Goal: Task Accomplishment & Management: Manage account settings

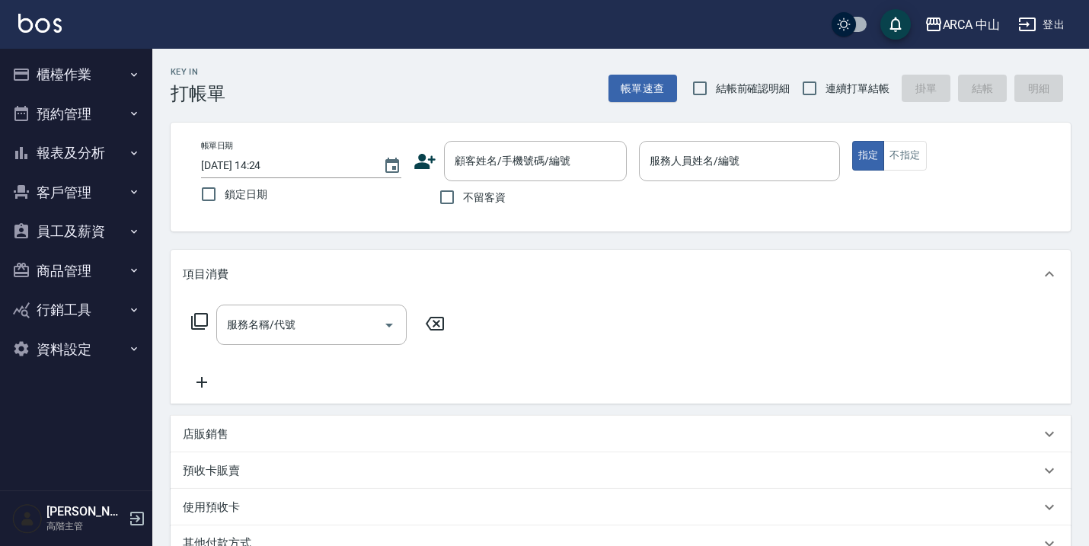
scroll to position [222, 0]
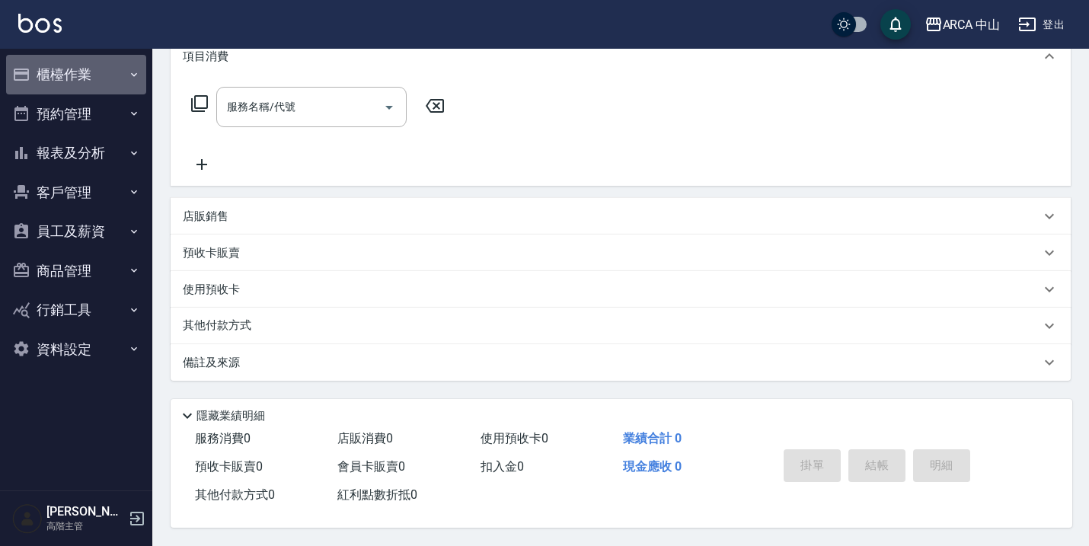
click at [91, 84] on button "櫃檯作業" at bounding box center [76, 75] width 140 height 40
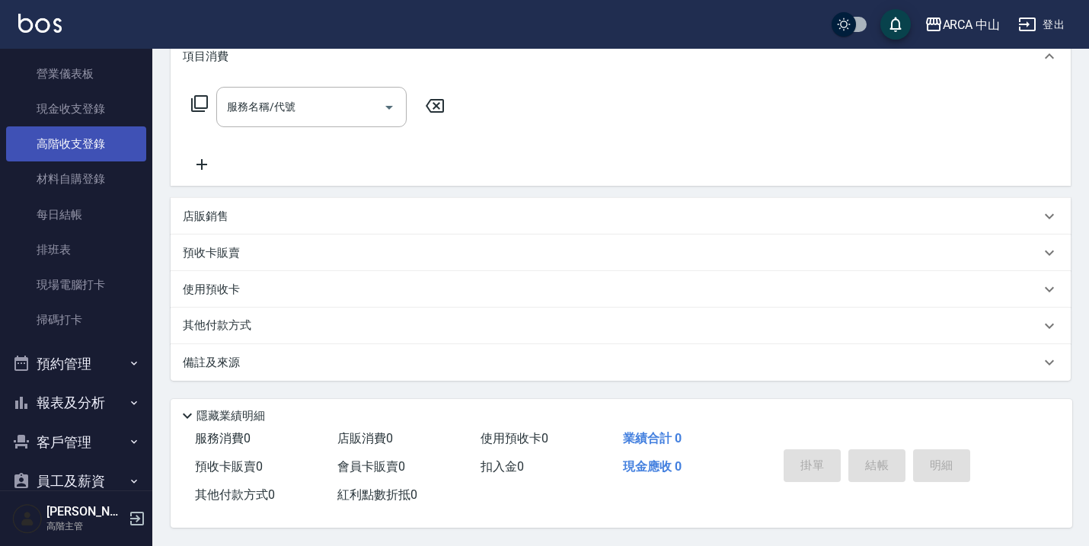
scroll to position [190, 0]
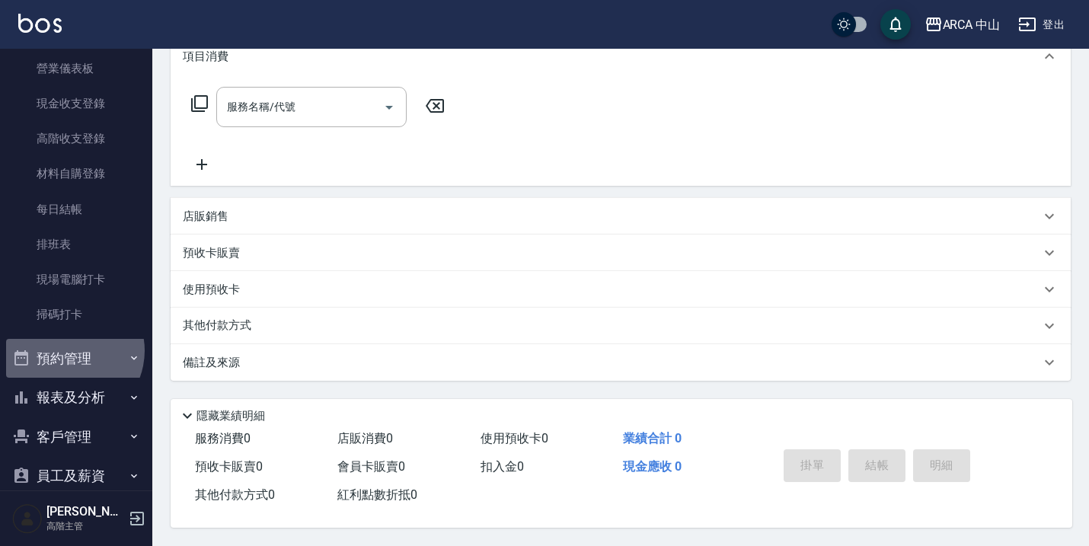
click at [67, 350] on button "預約管理" at bounding box center [76, 359] width 140 height 40
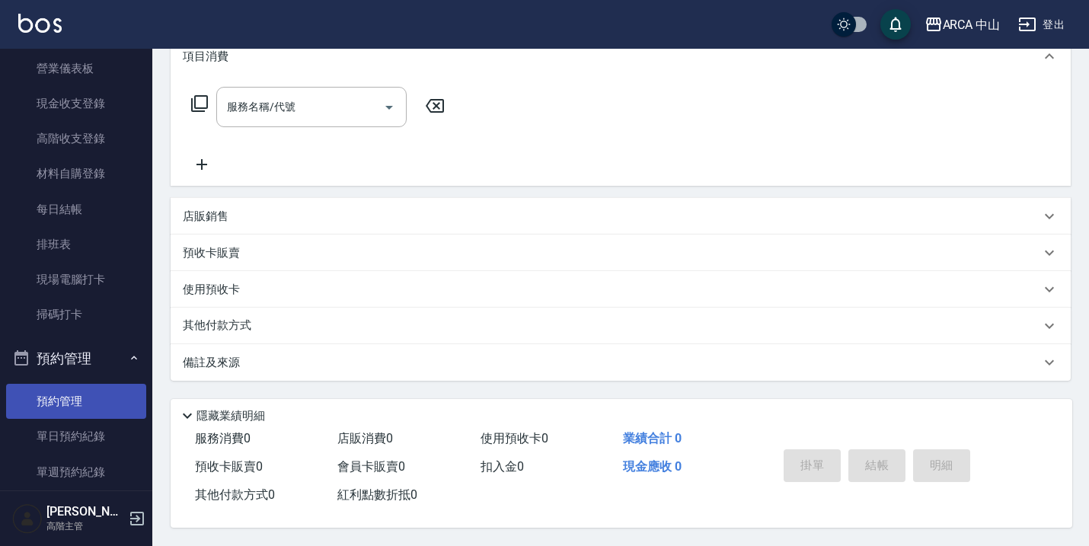
click at [97, 412] on link "預約管理" at bounding box center [76, 401] width 140 height 35
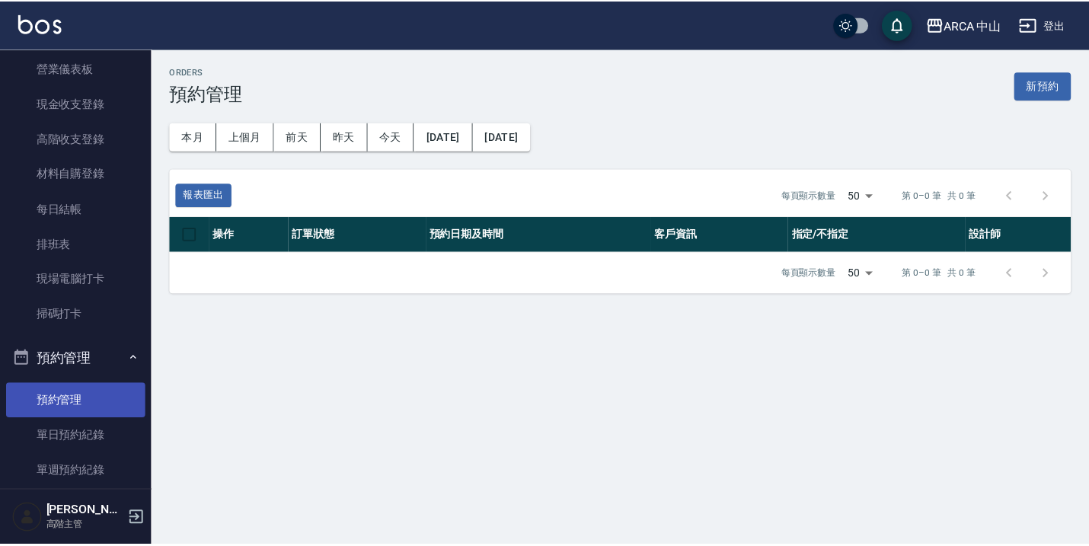
scroll to position [449, 0]
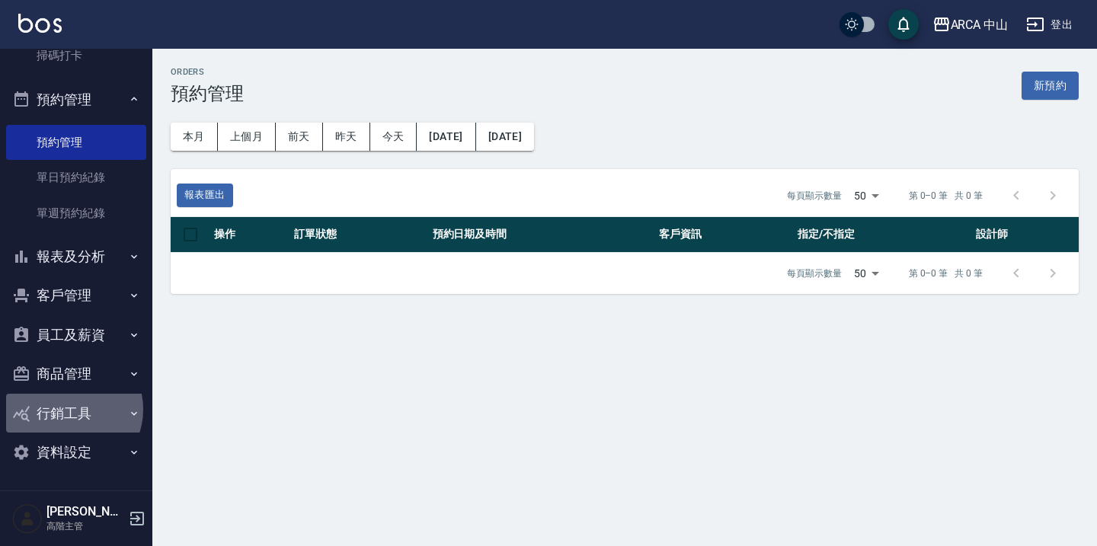
click at [69, 410] on button "行銷工具" at bounding box center [76, 414] width 140 height 40
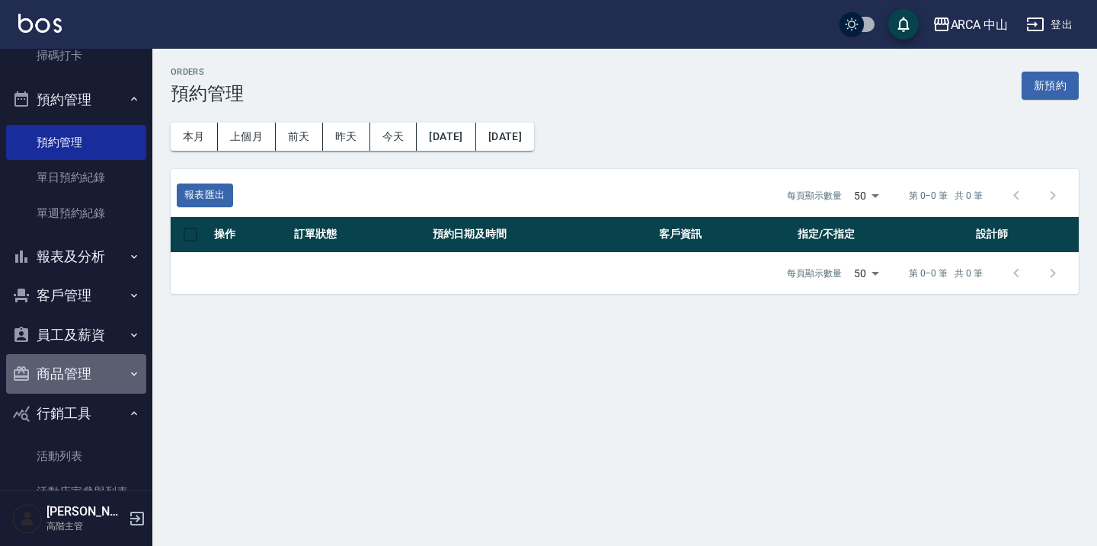
click at [75, 376] on button "商品管理" at bounding box center [76, 374] width 140 height 40
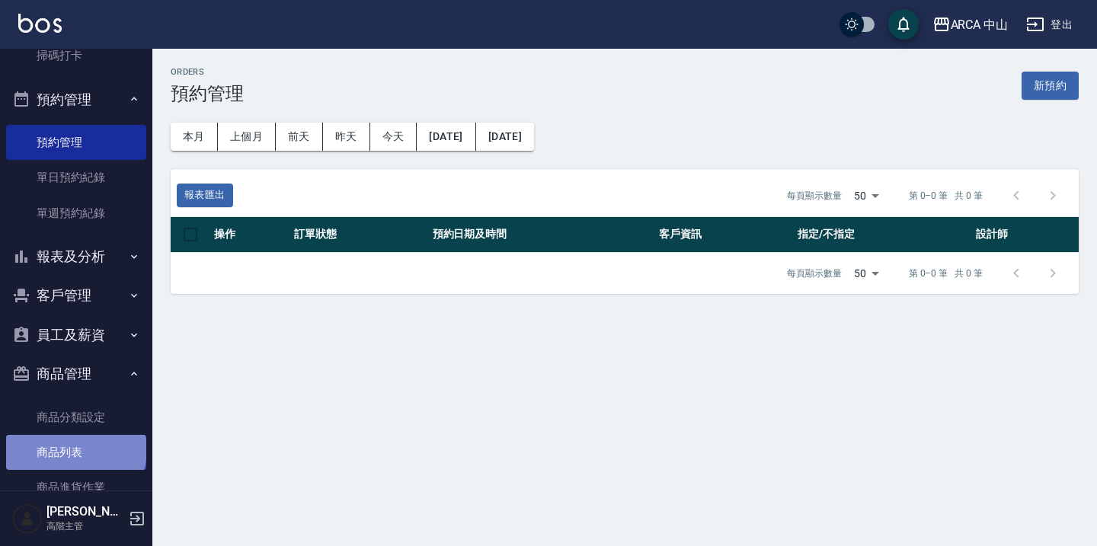
click at [75, 449] on link "商品列表" at bounding box center [76, 452] width 140 height 35
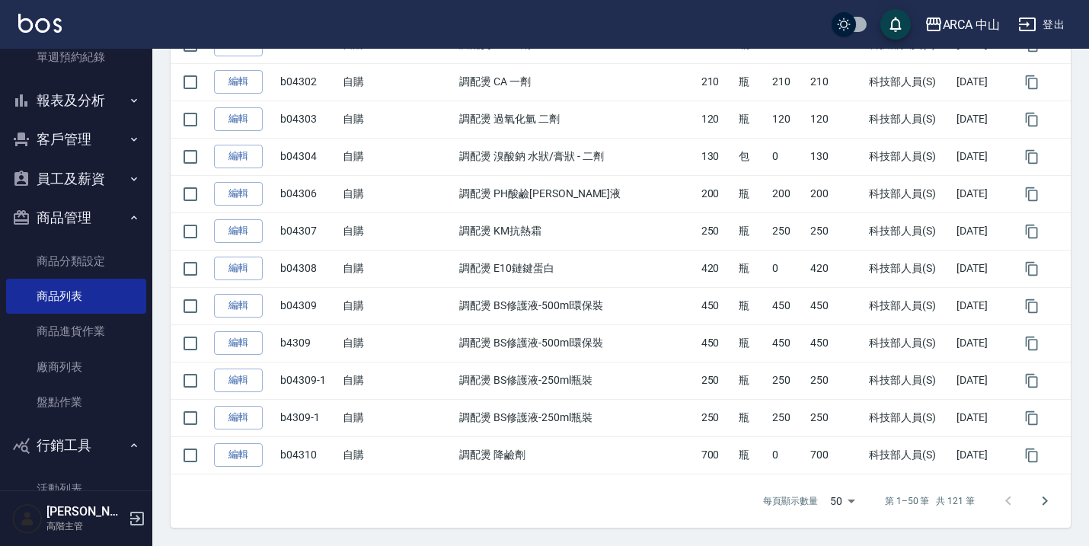
scroll to position [583, 0]
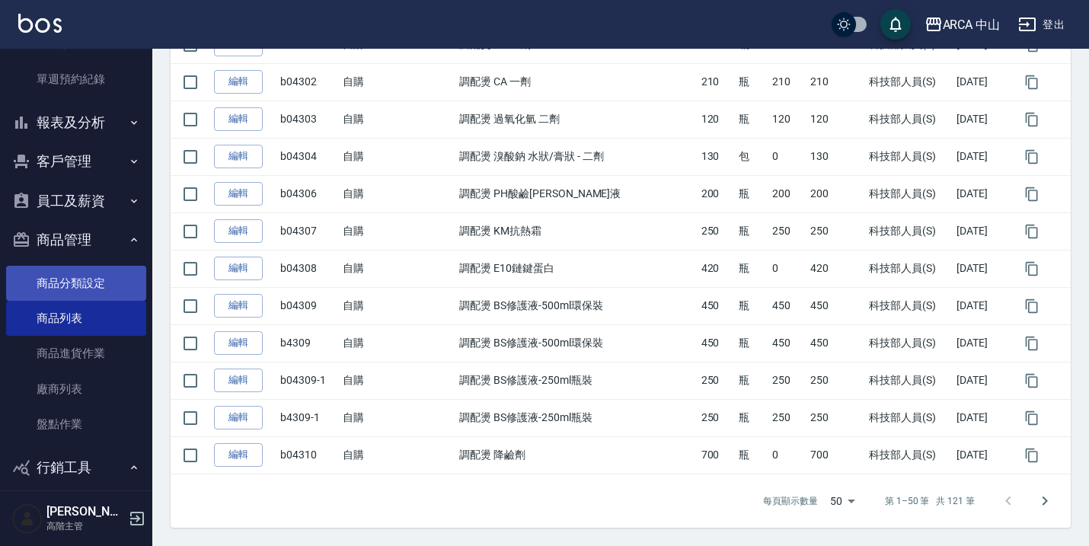
click at [106, 275] on link "商品分類設定" at bounding box center [76, 283] width 140 height 35
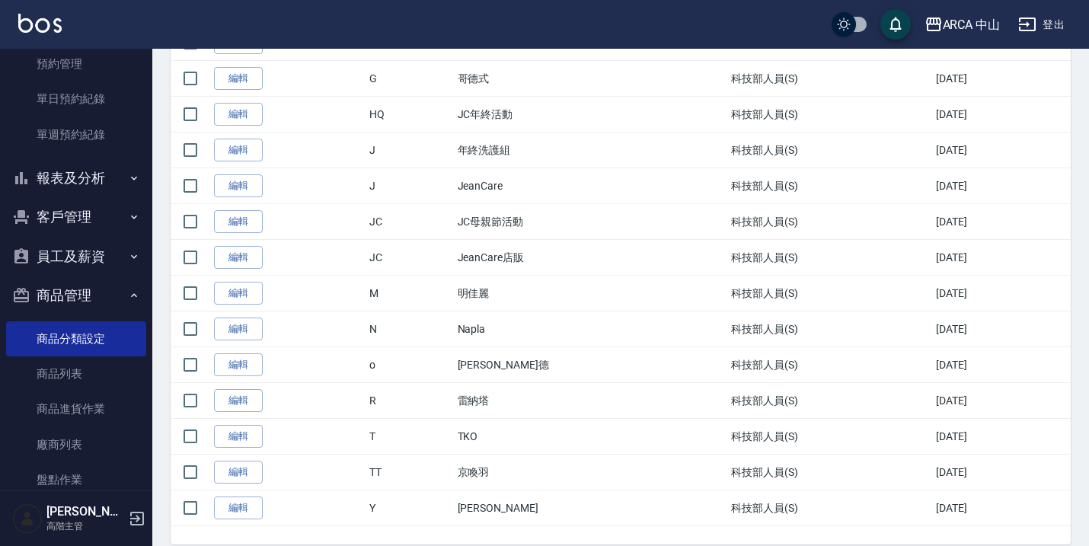
scroll to position [351, 0]
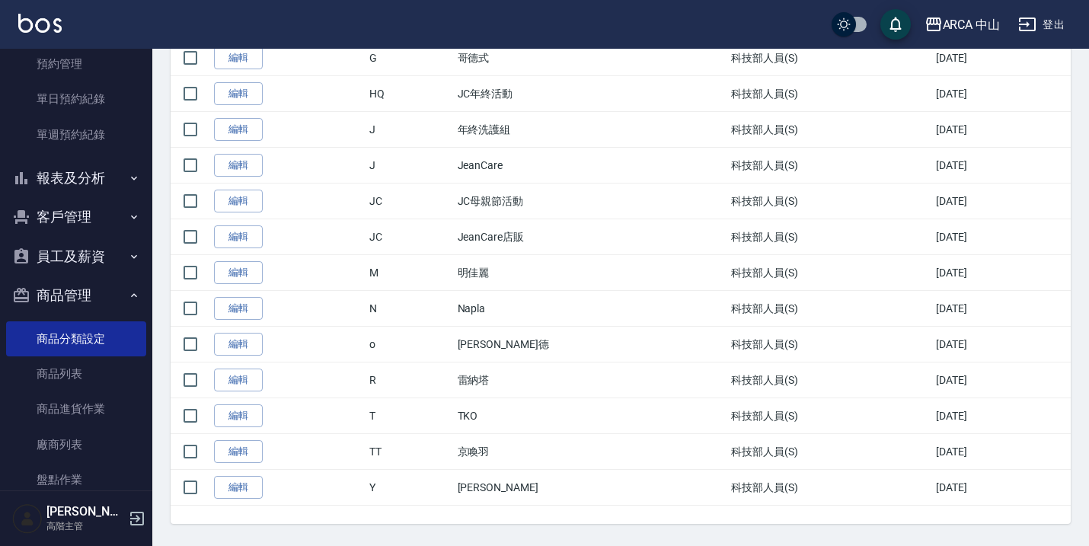
click at [116, 298] on button "商品管理" at bounding box center [76, 296] width 140 height 40
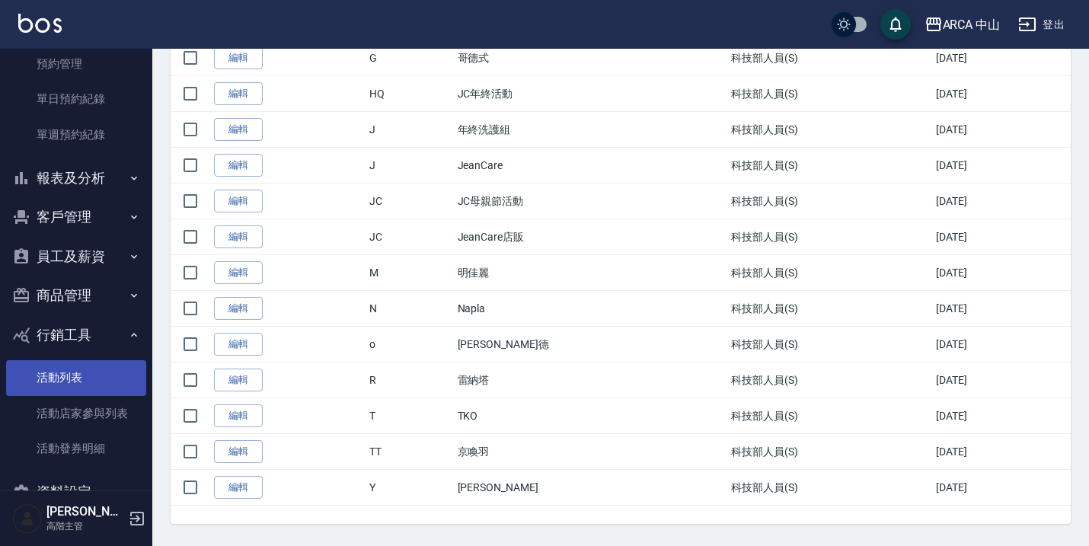
scroll to position [567, 0]
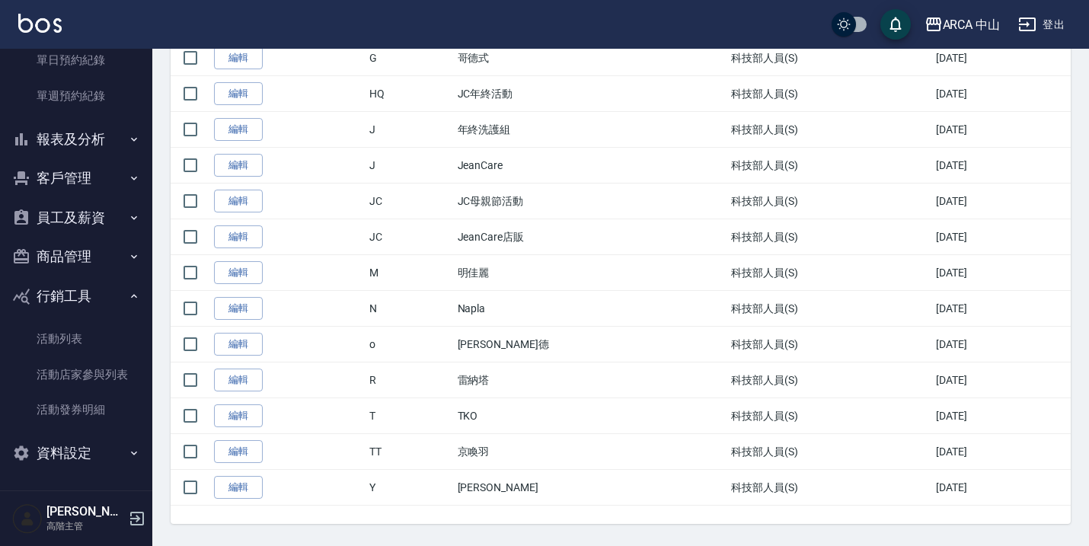
click at [85, 458] on button "資料設定" at bounding box center [76, 453] width 140 height 40
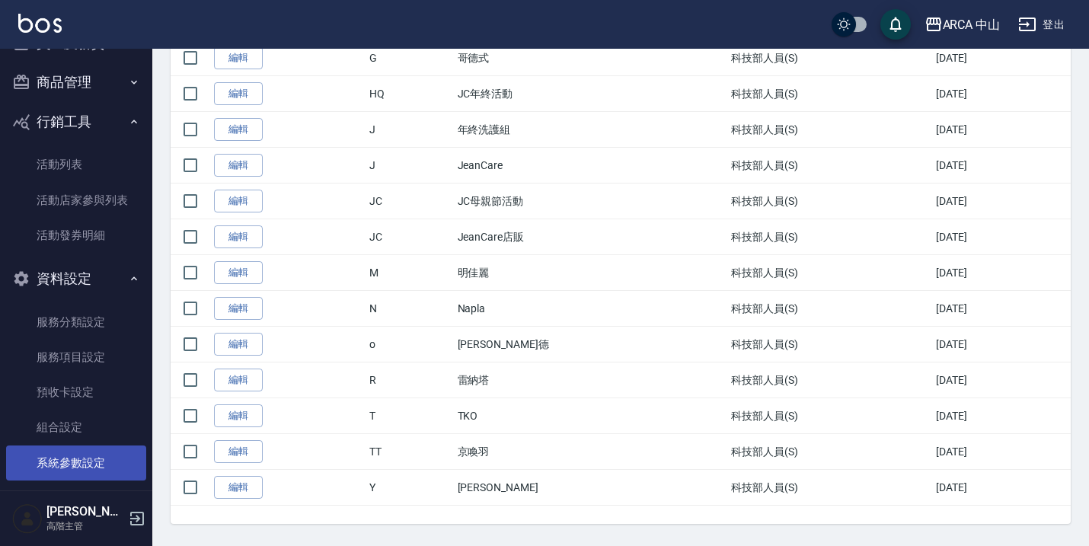
scroll to position [867, 0]
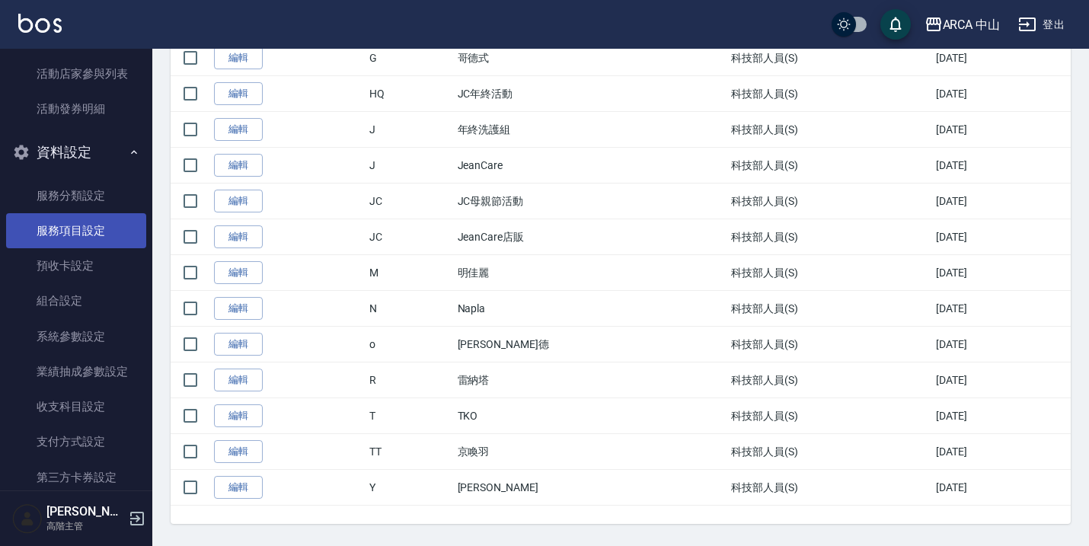
click at [98, 232] on link "服務項目設定" at bounding box center [76, 230] width 140 height 35
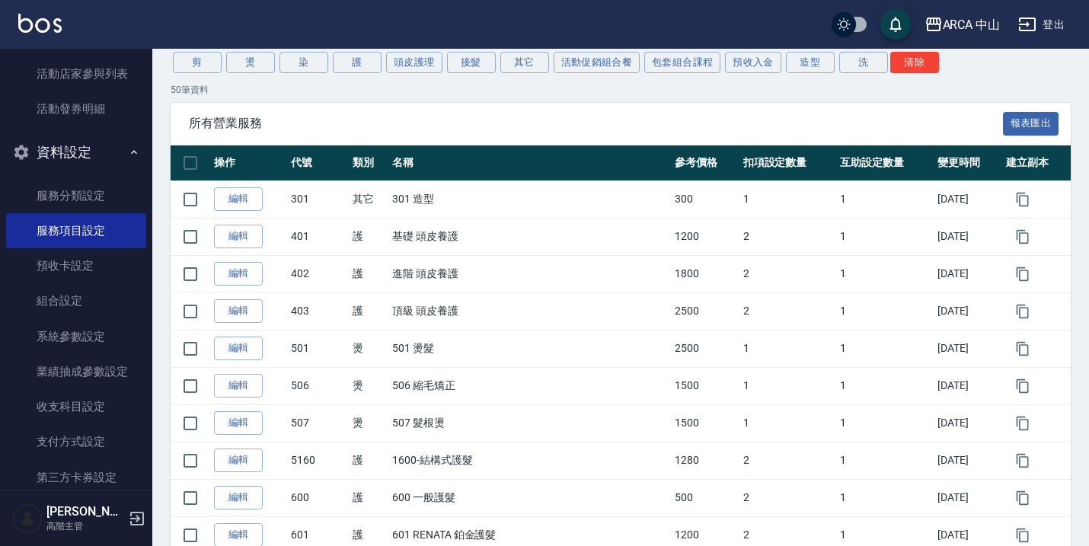
scroll to position [141, 0]
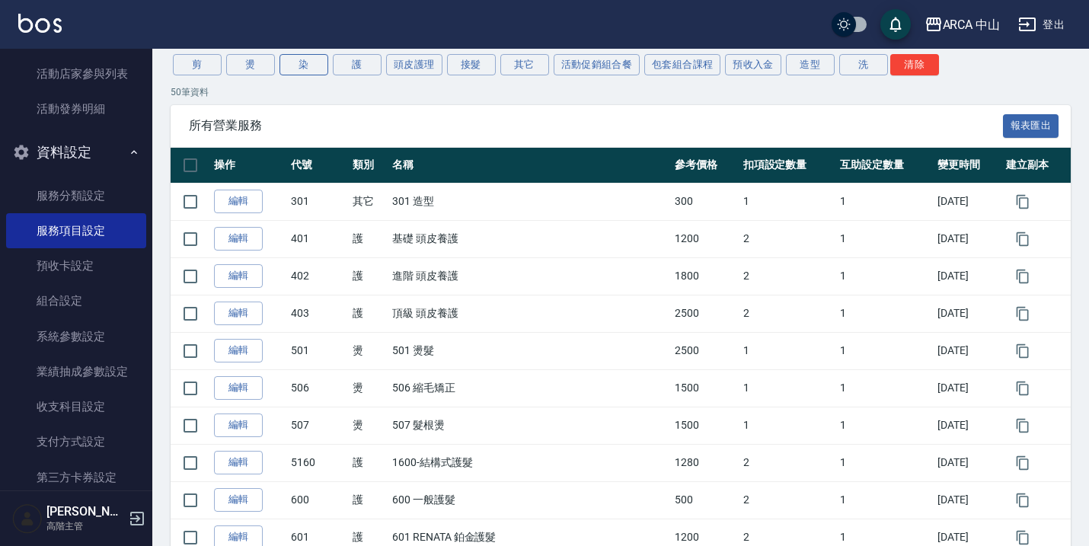
click at [305, 69] on button "染" at bounding box center [303, 64] width 49 height 21
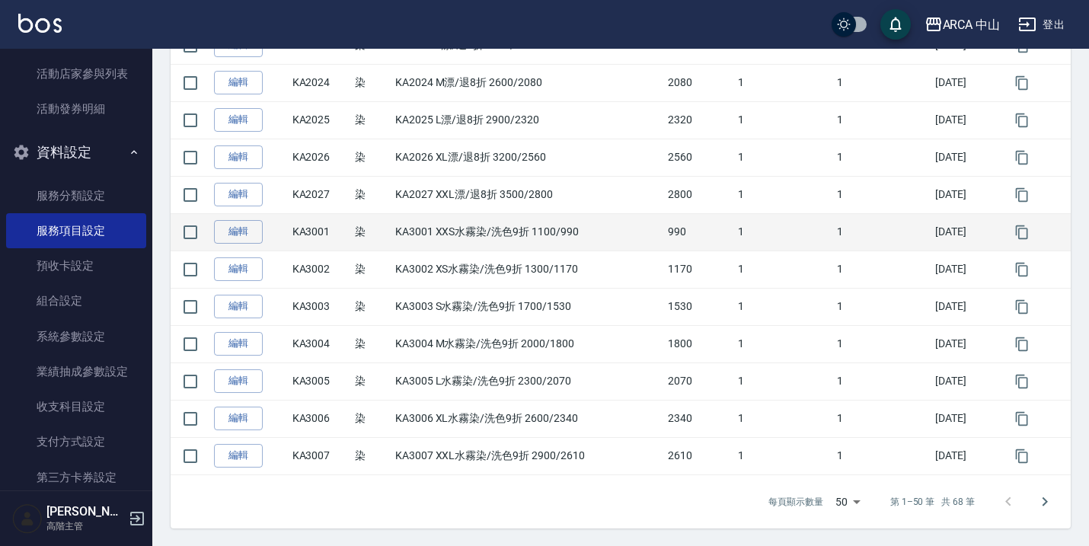
scroll to position [1716, 0]
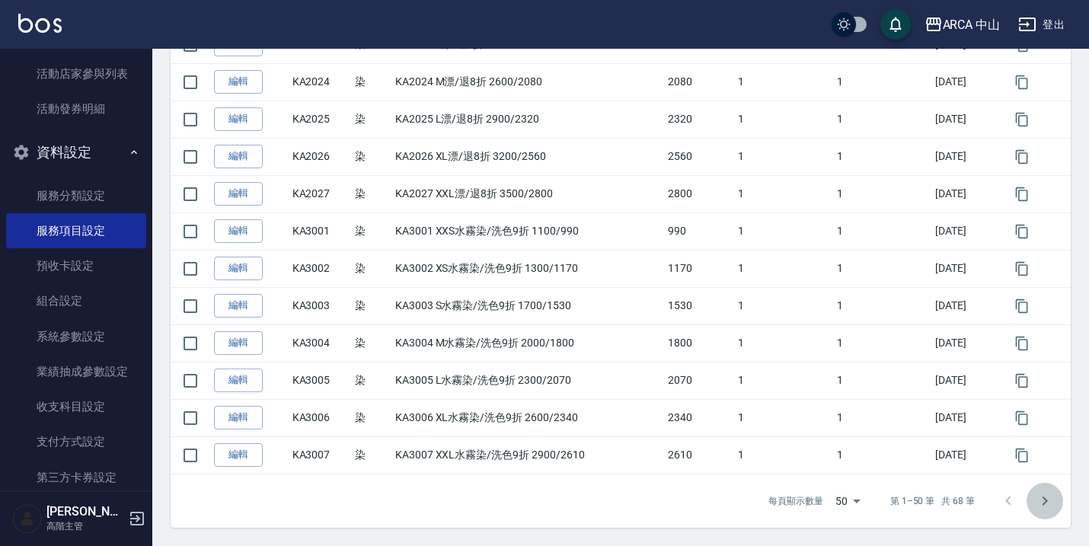
click at [1053, 505] on icon "Go to next page" at bounding box center [1045, 501] width 18 height 18
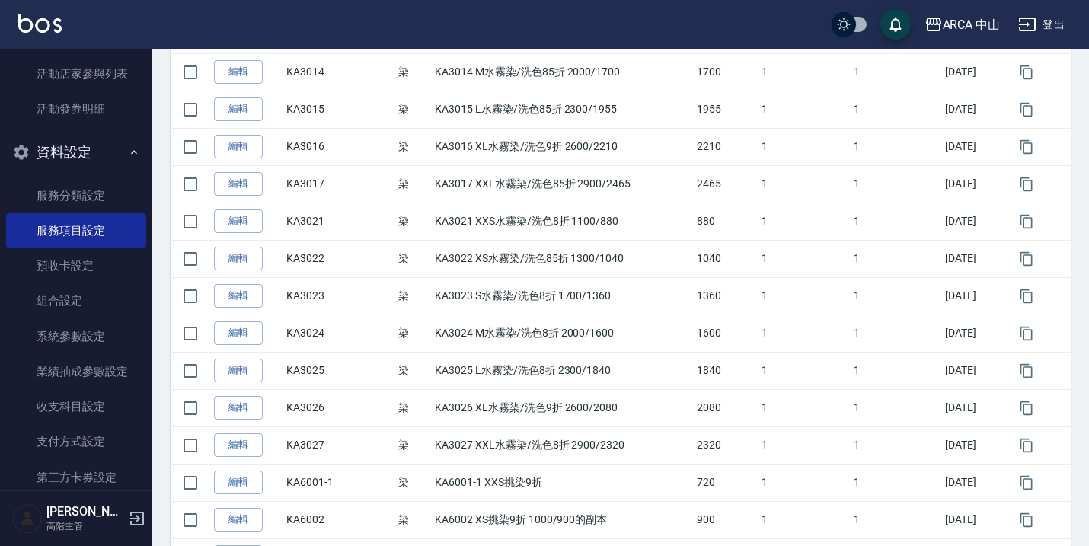
scroll to position [522, 0]
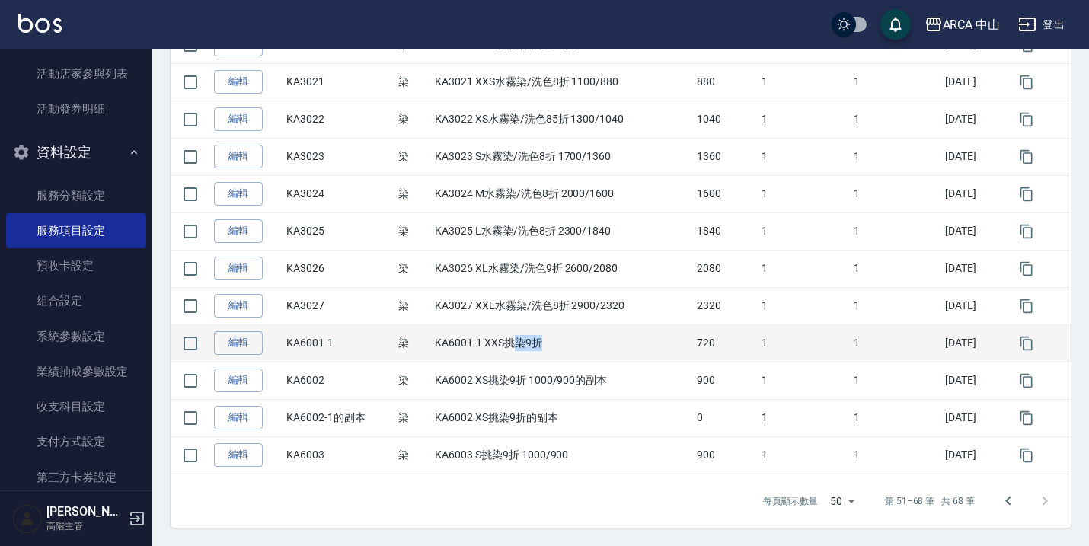
drag, startPoint x: 508, startPoint y: 343, endPoint x: 538, endPoint y: 343, distance: 30.5
click at [538, 343] on td "KA6001-1 XXS挑染9折" at bounding box center [562, 342] width 262 height 37
click at [537, 343] on td "KA6001-1 XXS挑染9折" at bounding box center [562, 342] width 262 height 37
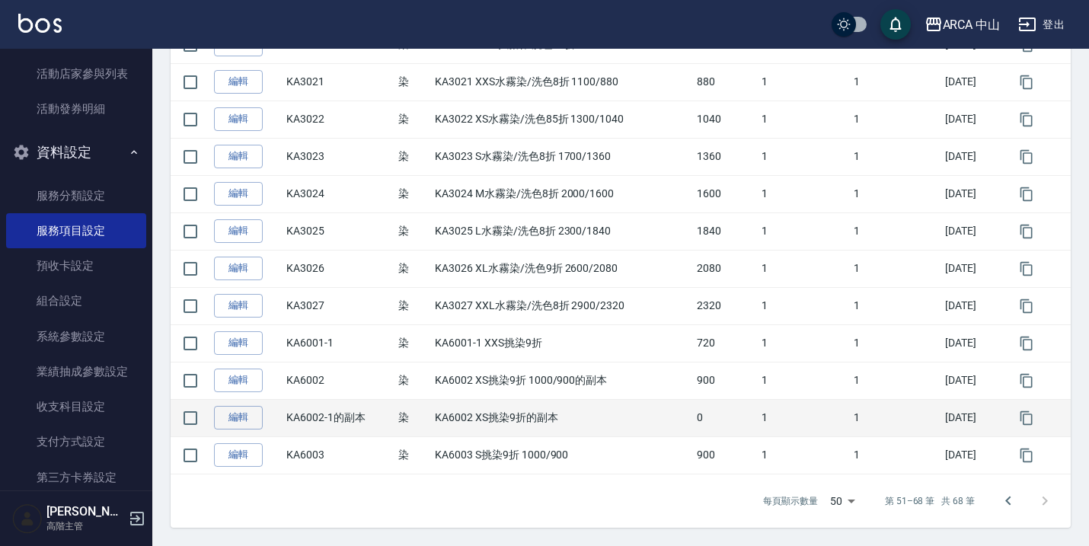
click at [503, 423] on td "KA6002 XS挑染9折的副本" at bounding box center [562, 417] width 262 height 37
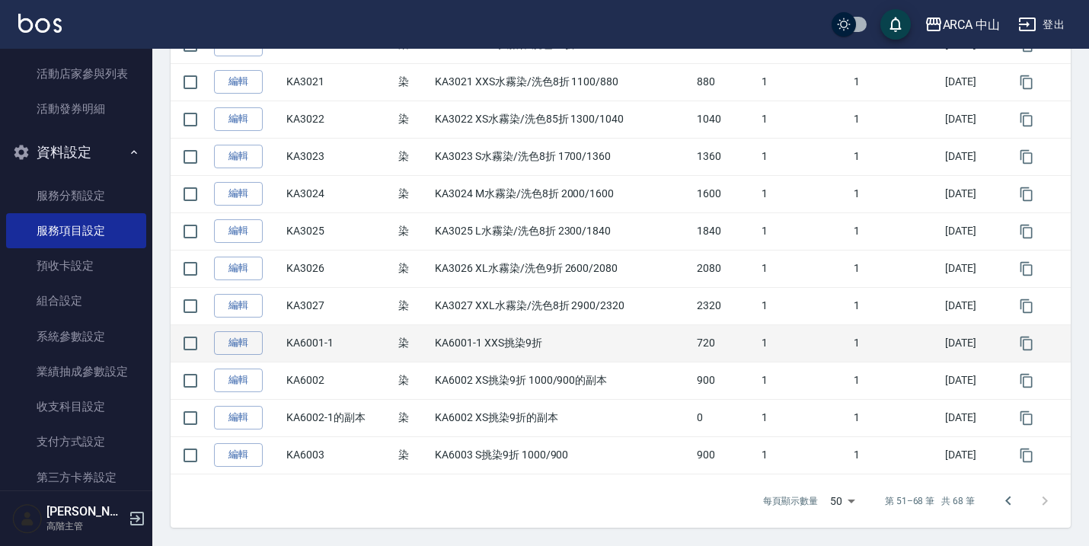
click at [495, 339] on td "KA6001-1 XXS挑染9折" at bounding box center [562, 342] width 262 height 37
click at [503, 339] on td "KA6001-1 XXS挑染9折" at bounding box center [562, 342] width 262 height 37
drag, startPoint x: 503, startPoint y: 339, endPoint x: 519, endPoint y: 339, distance: 15.2
click at [519, 339] on td "KA6001-1 XXS挑染9折" at bounding box center [562, 342] width 262 height 37
drag, startPoint x: 678, startPoint y: 340, endPoint x: 708, endPoint y: 336, distance: 30.7
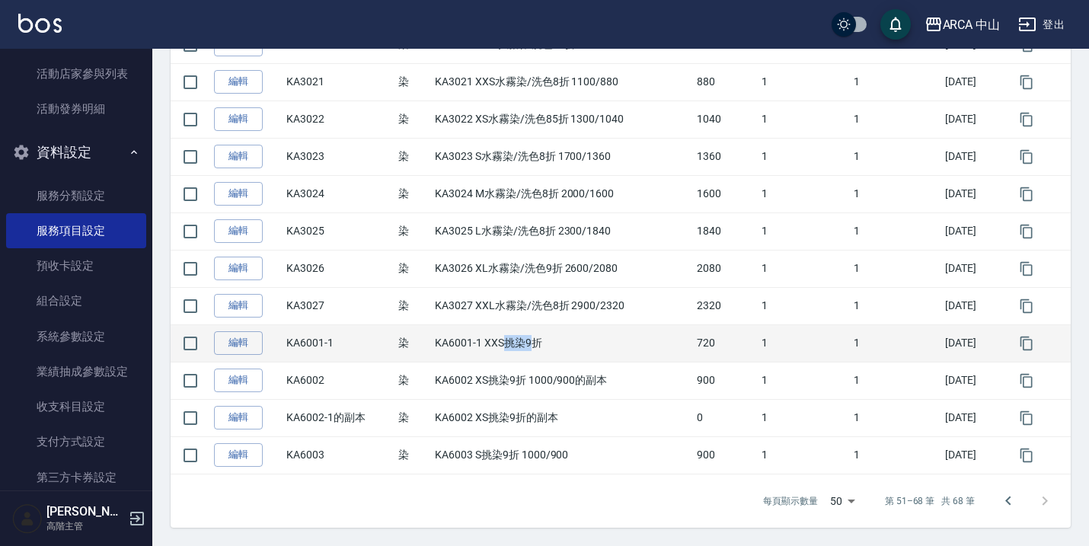
click at [708, 336] on tr "編輯 KA6001-1 染 KA6001-1 XXS挑染9折 720 1 1 [DATE]" at bounding box center [621, 342] width 900 height 37
click at [583, 354] on td "KA6001-1 XXS挑染9折" at bounding box center [562, 342] width 262 height 37
click at [528, 352] on td "KA6001-1 XXS挑染9折" at bounding box center [562, 342] width 262 height 37
drag, startPoint x: 528, startPoint y: 352, endPoint x: 455, endPoint y: 334, distance: 74.4
click at [525, 352] on td "KA6001-1 XXS挑染9折" at bounding box center [562, 342] width 262 height 37
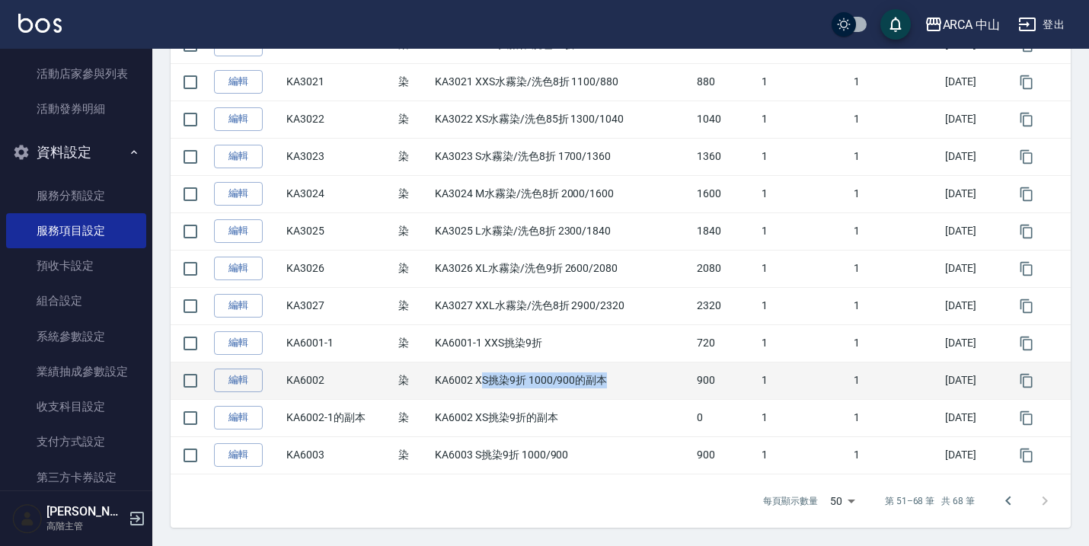
drag, startPoint x: 477, startPoint y: 381, endPoint x: 598, endPoint y: 381, distance: 120.3
click at [598, 381] on td "KA6002 XS挑染9折 1000/900的副本" at bounding box center [562, 380] width 262 height 37
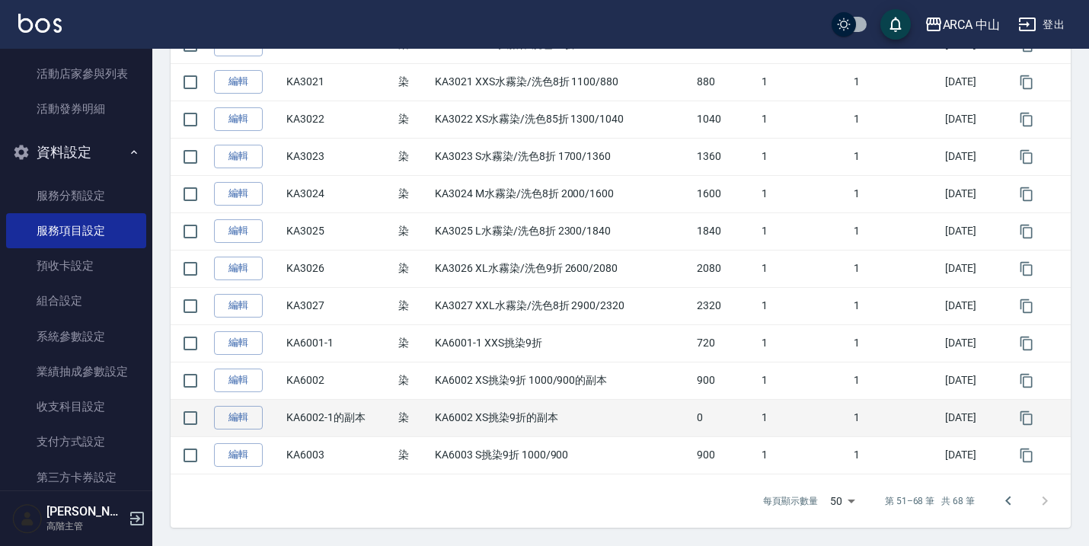
click at [519, 420] on td "KA6002 XS挑染9折的副本" at bounding box center [562, 417] width 262 height 37
click at [535, 420] on td "KA6002 XS挑染9折的副本" at bounding box center [562, 417] width 262 height 37
click at [517, 417] on td "KA6002 XS挑染9折的副本" at bounding box center [562, 417] width 262 height 37
click at [244, 423] on link "編輯" at bounding box center [238, 418] width 49 height 24
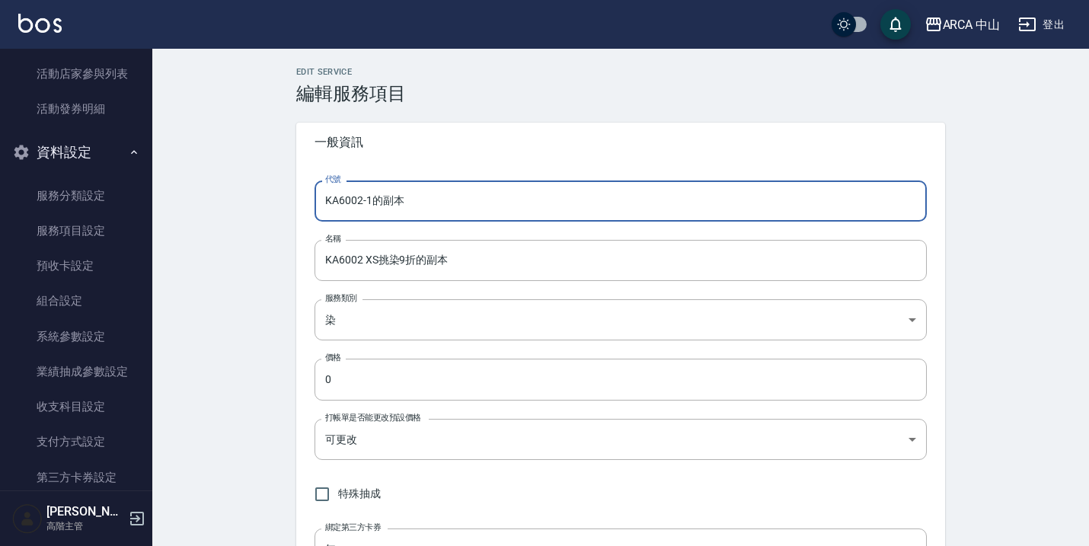
click at [538, 204] on input "KA6002-1的副本" at bounding box center [620, 200] width 612 height 41
type input "KA6002-1"
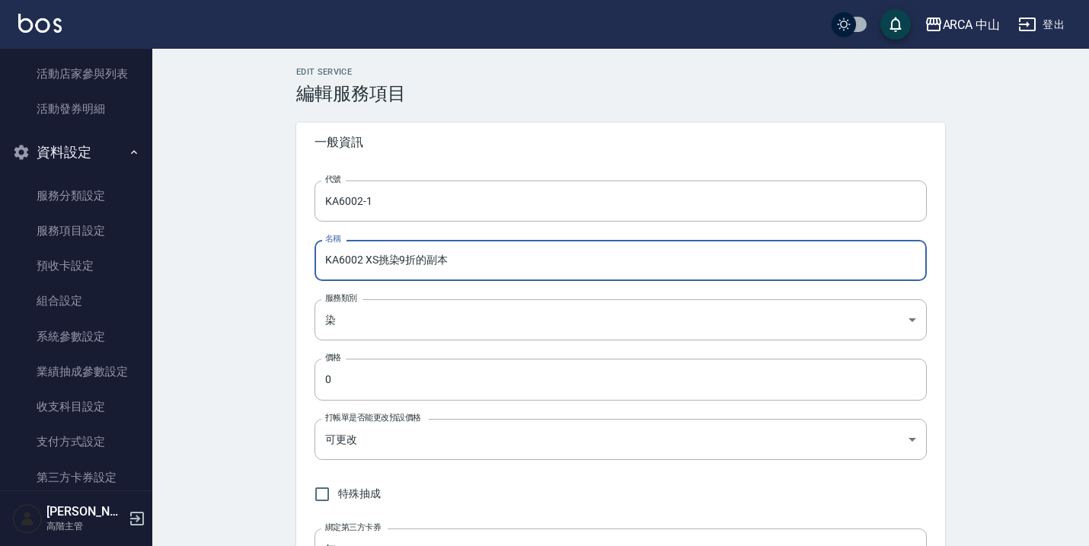
drag, startPoint x: 416, startPoint y: 260, endPoint x: 520, endPoint y: 266, distance: 104.5
click at [516, 264] on input "KA6002 XS挑染9折的副本" at bounding box center [620, 260] width 612 height 41
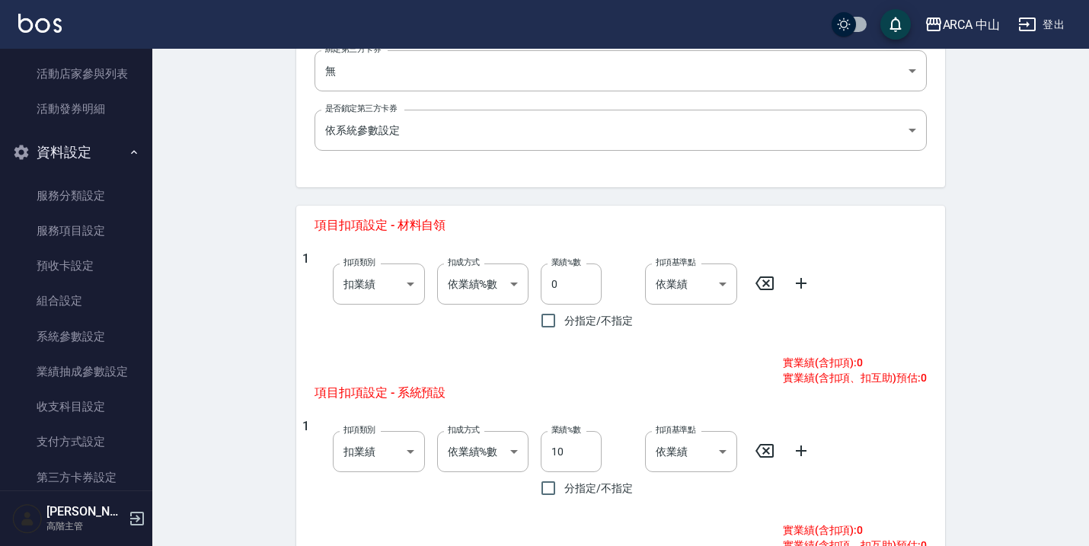
scroll to position [757, 0]
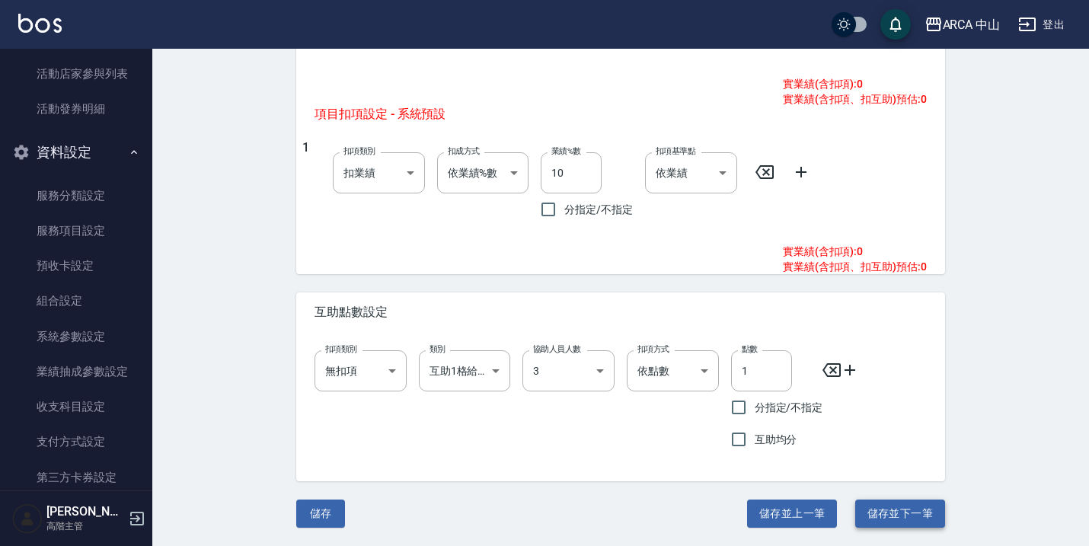
type input "KA6002 XS挑染9折"
click at [881, 504] on button "儲存並下一筆" at bounding box center [900, 514] width 90 height 28
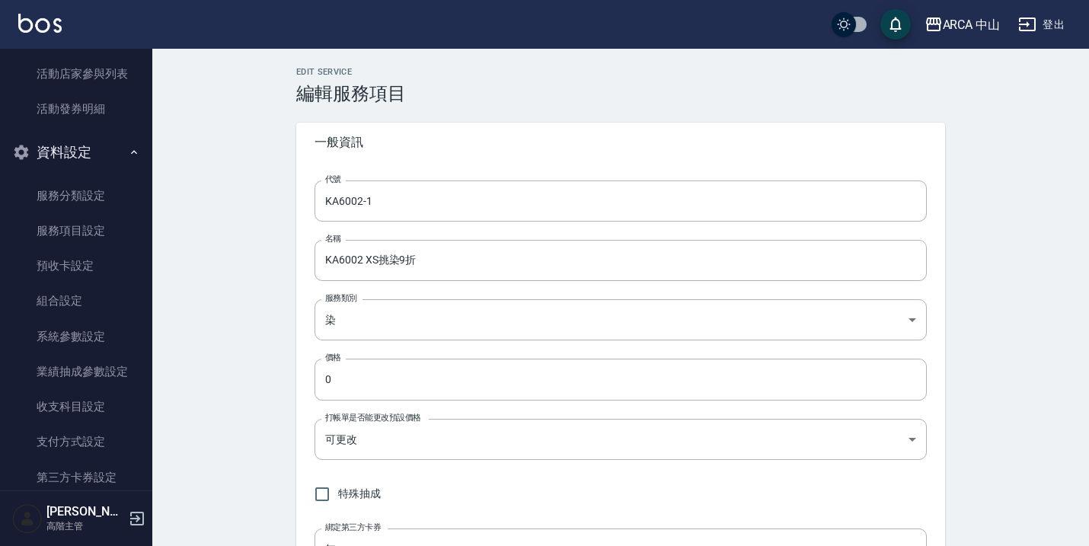
type input "KA6003"
type input "KA6003 S挑染9折 1000/900"
type input "900"
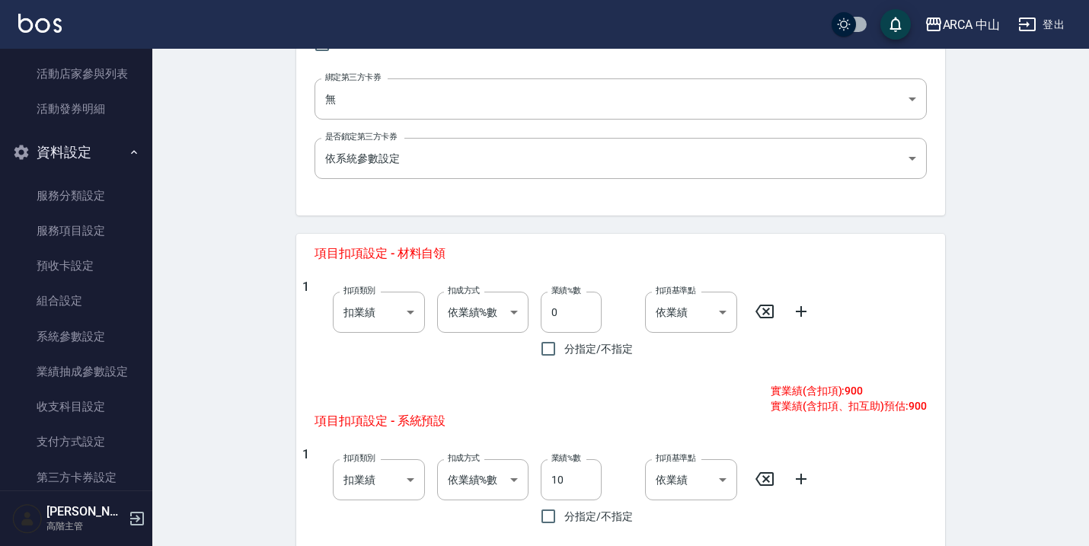
scroll to position [757, 0]
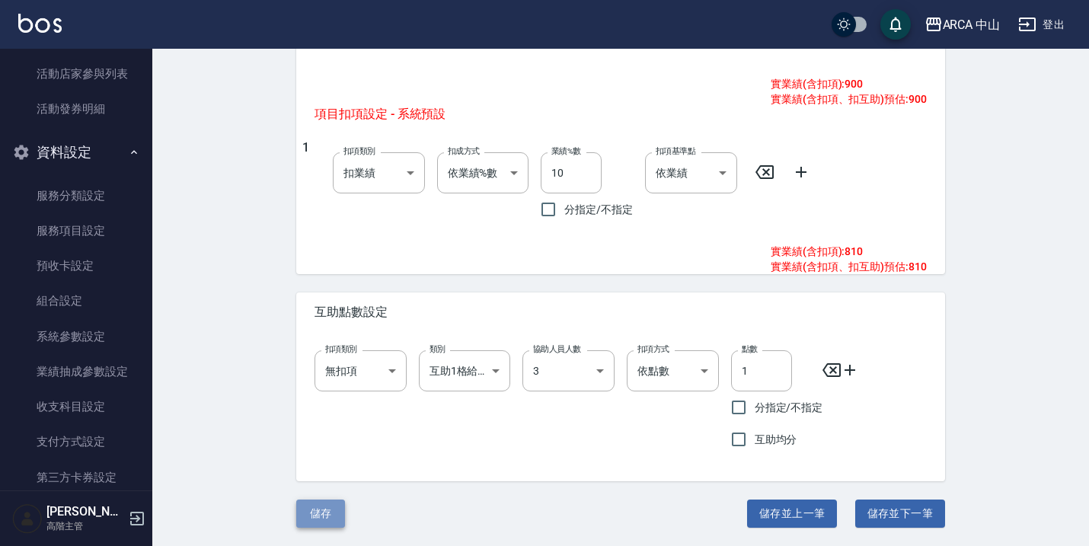
click at [305, 525] on button "儲存" at bounding box center [320, 514] width 49 height 28
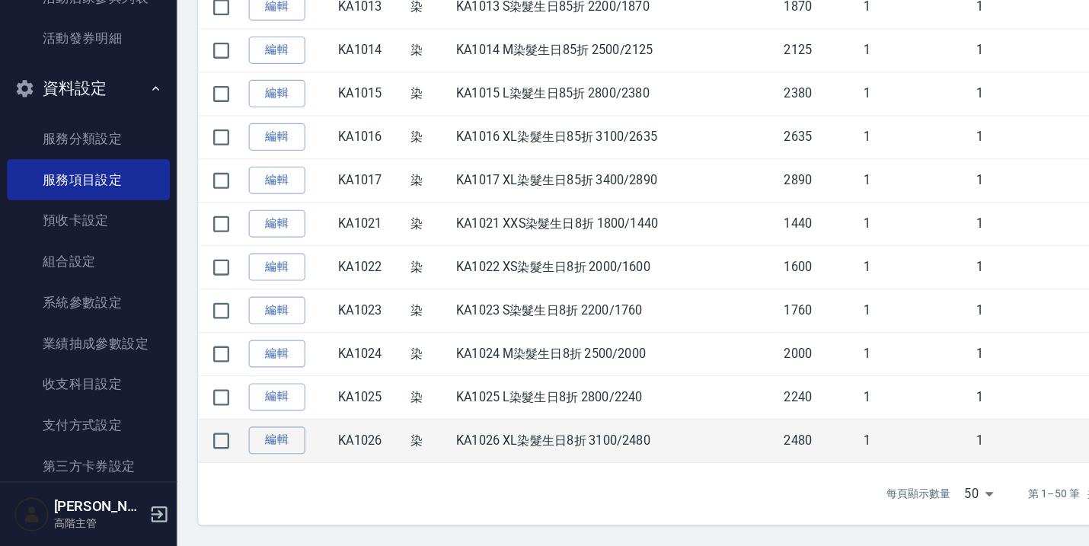
scroll to position [1716, 0]
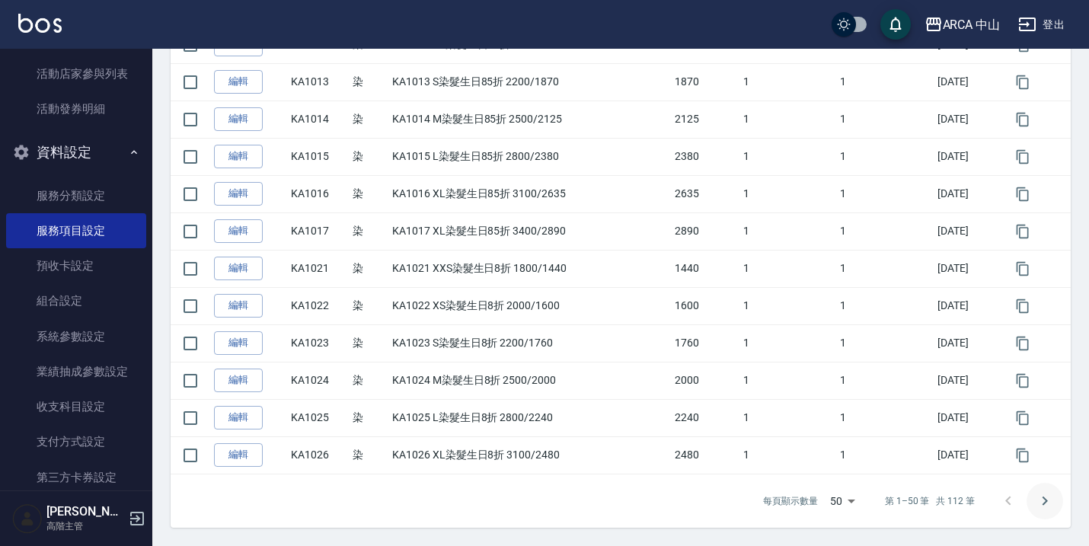
click at [1036, 493] on icon "Go to next page" at bounding box center [1045, 501] width 18 height 18
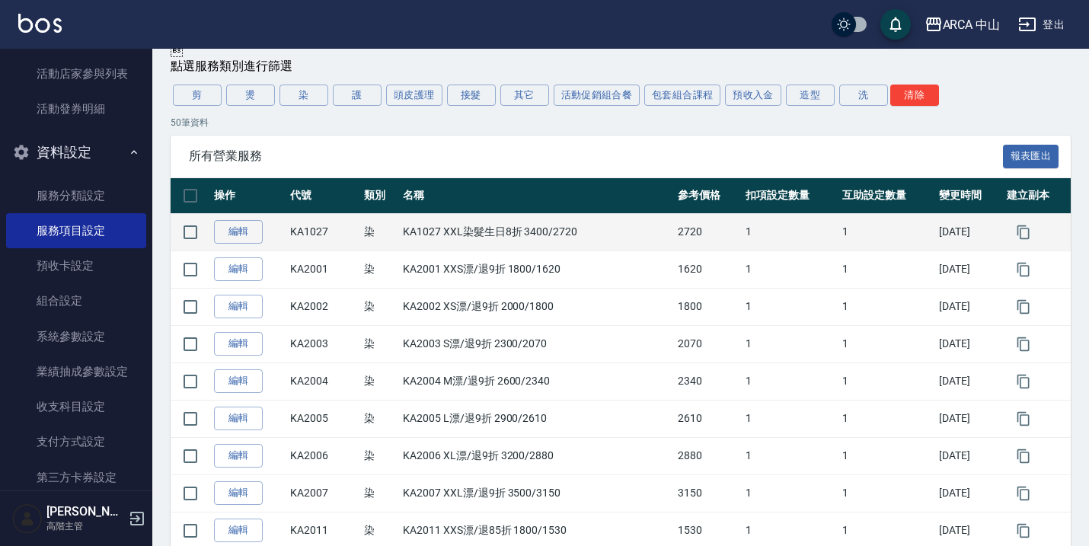
scroll to position [72, 0]
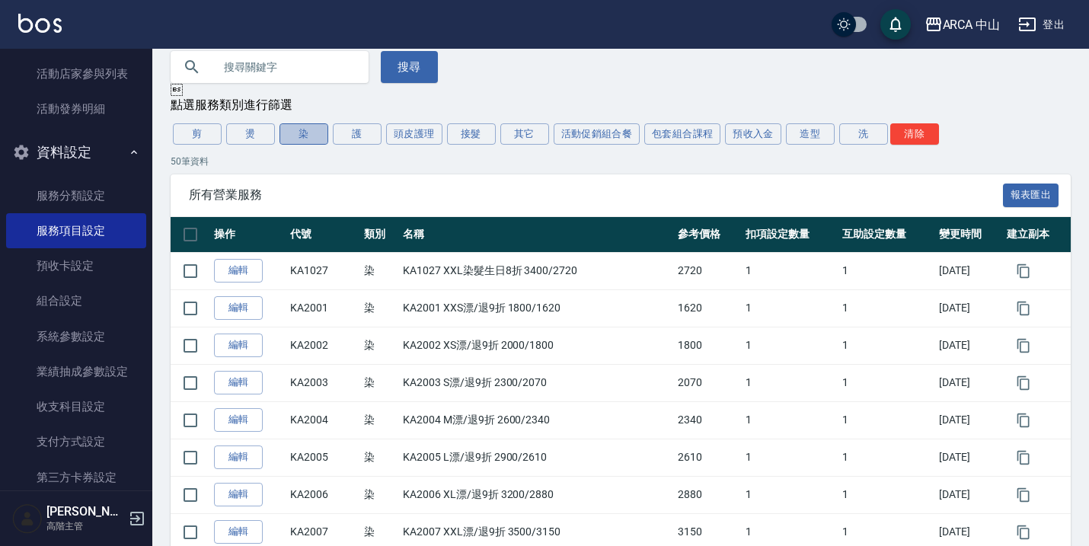
click at [302, 129] on button "染" at bounding box center [303, 133] width 49 height 21
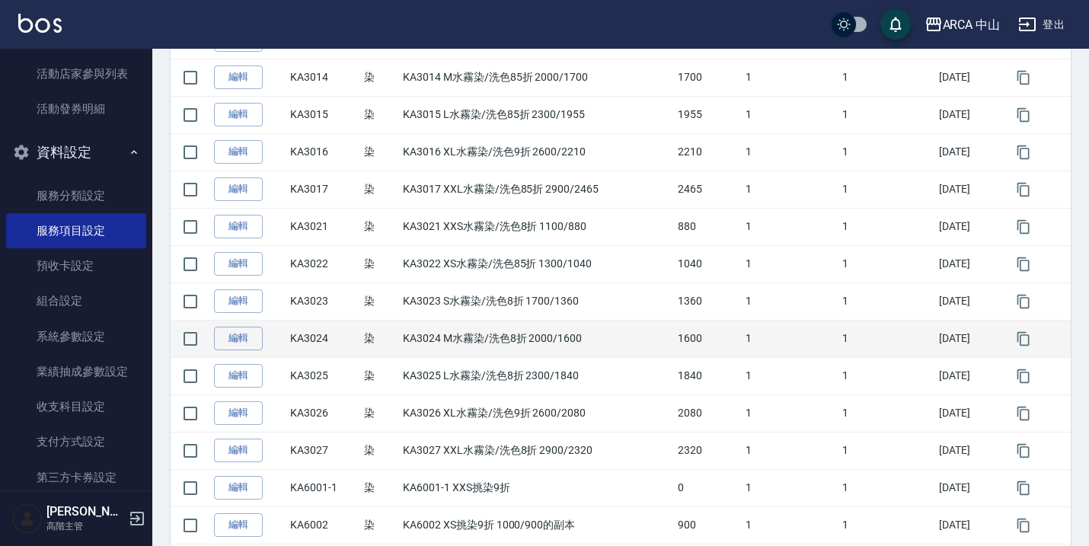
scroll to position [522, 0]
